Goal: Task Accomplishment & Management: Manage account settings

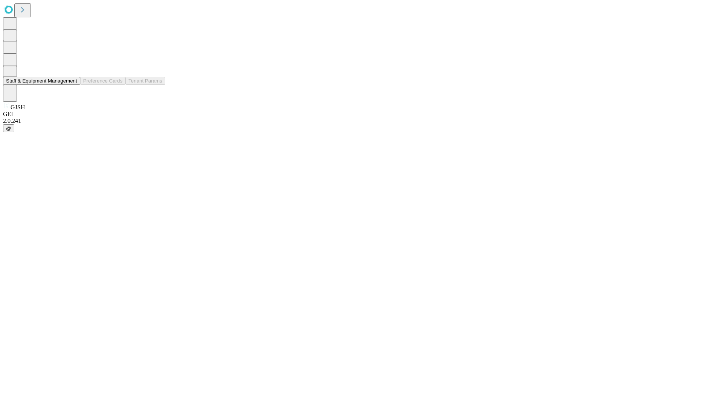
click at [72, 85] on button "Staff & Equipment Management" at bounding box center [41, 81] width 77 height 8
